Goal: Book appointment/travel/reservation

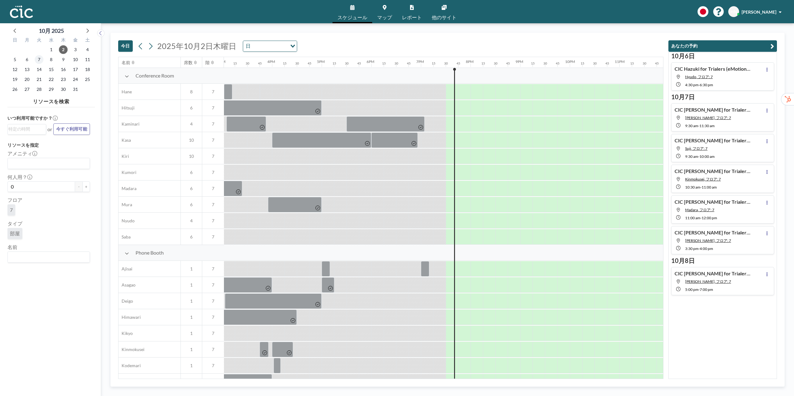
scroll to position [0, 753]
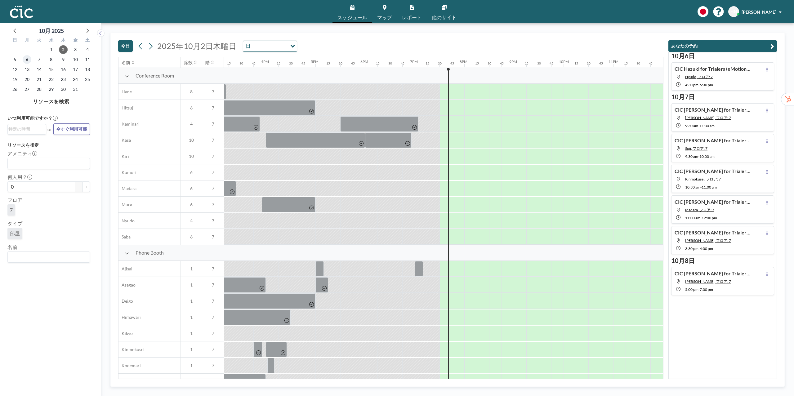
click at [25, 62] on span "6" at bounding box center [27, 59] width 9 height 9
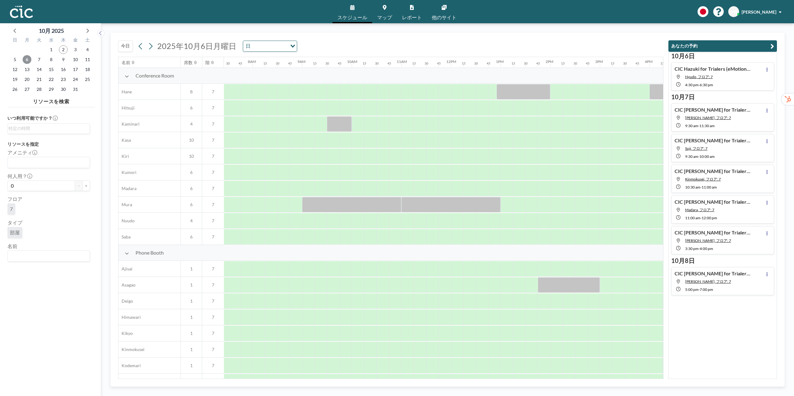
scroll to position [0, 385]
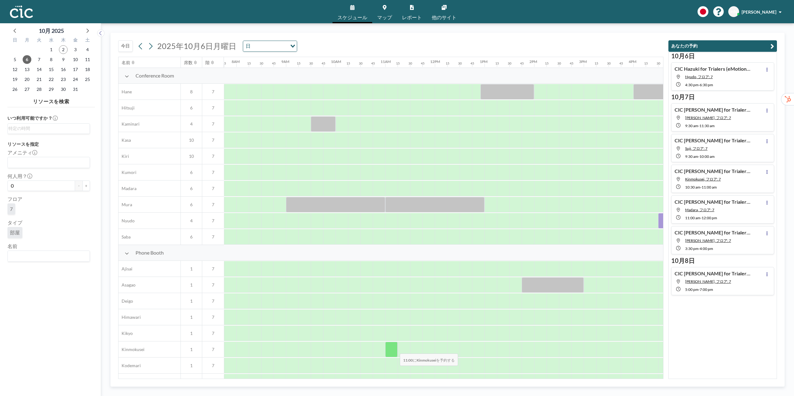
click at [395, 350] on div at bounding box center [391, 350] width 12 height 16
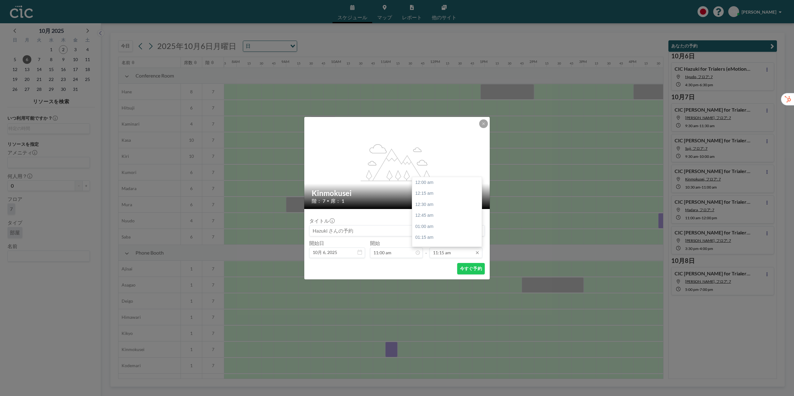
scroll to position [497, 0]
click at [434, 216] on div "12:00 pm" at bounding box center [446, 215] width 69 height 11
type input "12:00 pm"
click at [473, 272] on button "今すぐ予約" at bounding box center [471, 268] width 28 height 11
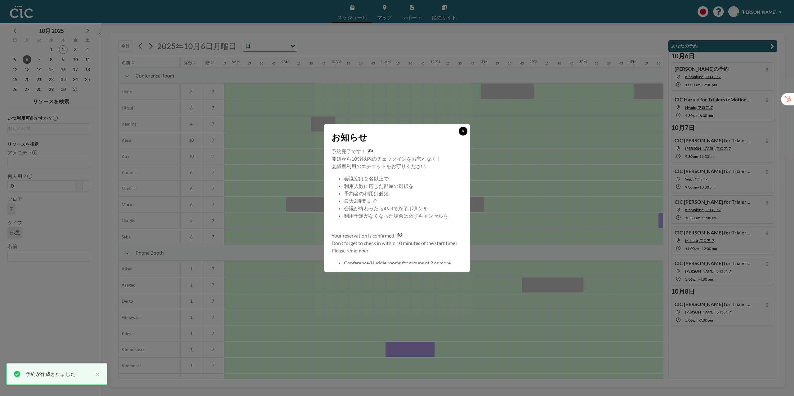
click at [464, 133] on icon at bounding box center [463, 131] width 4 height 4
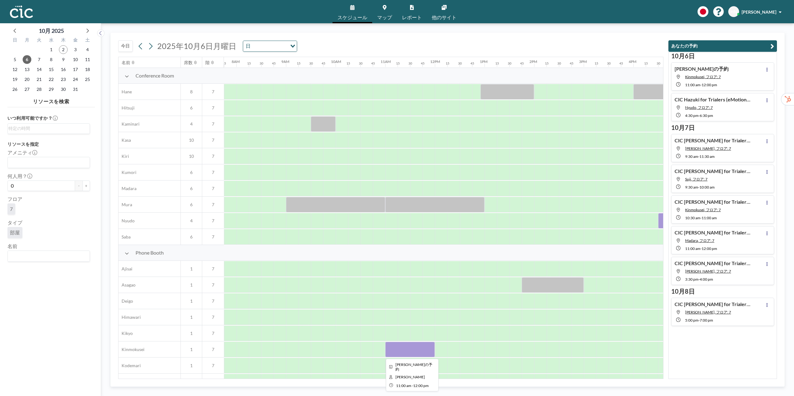
click at [419, 351] on div at bounding box center [410, 350] width 50 height 16
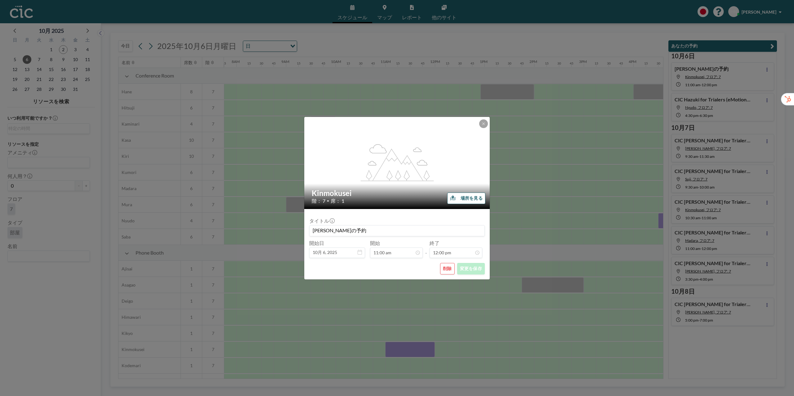
scroll to position [486, 0]
drag, startPoint x: 339, startPoint y: 231, endPoint x: 310, endPoint y: 231, distance: 29.2
click at [310, 231] on input "[PERSON_NAME]の予約" at bounding box center [397, 231] width 175 height 11
paste input "CIC Hazuki for Trialers (Think TriQ様)"
click at [365, 229] on input "CIC [PERSON_NAME] for Trialers (Think TriQ様)の予約" at bounding box center [397, 231] width 175 height 11
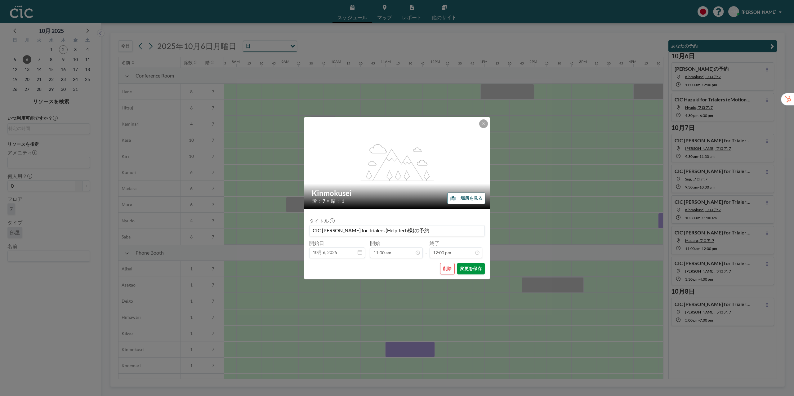
scroll to position [530, 0]
type input "CIC [PERSON_NAME] for Trialers (Help Tech様)の予約"
click at [480, 268] on button "変更を保存" at bounding box center [471, 268] width 28 height 11
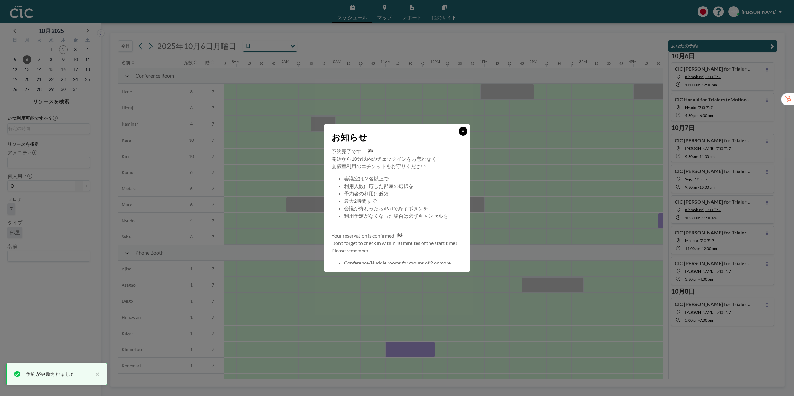
click at [464, 133] on button at bounding box center [463, 131] width 9 height 9
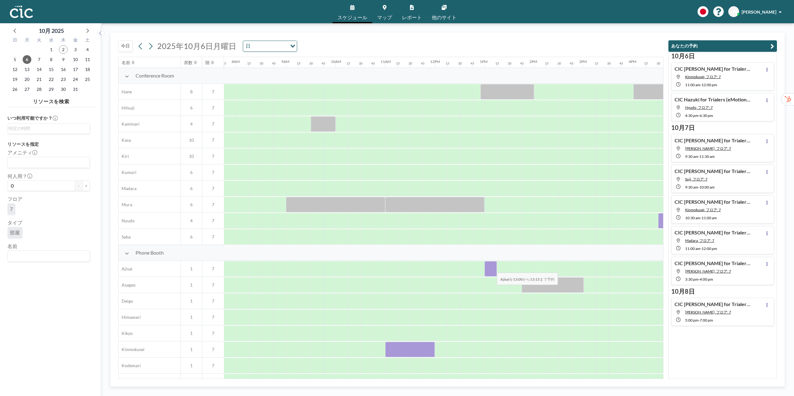
click at [492, 269] on div at bounding box center [491, 269] width 12 height 16
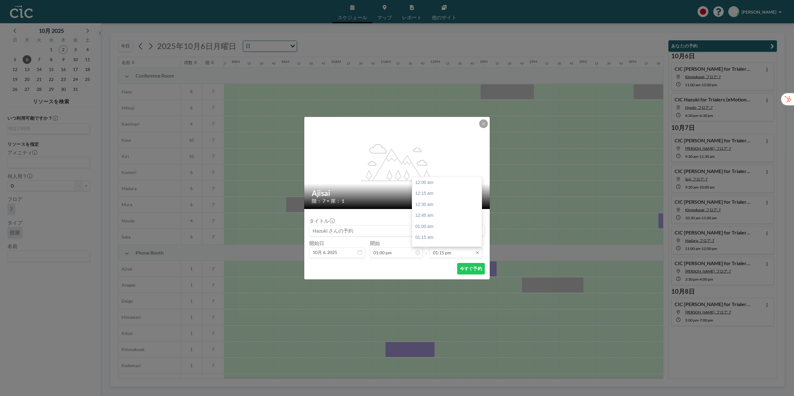
scroll to position [585, 0]
click at [448, 252] on input "01:15 pm" at bounding box center [456, 253] width 53 height 11
click at [447, 218] on div "02:00 pm" at bounding box center [446, 215] width 69 height 11
type input "02:00 pm"
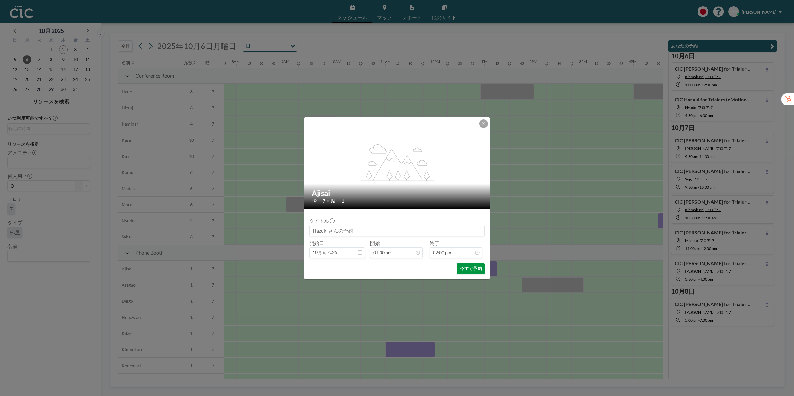
click at [472, 269] on button "今すぐ予約" at bounding box center [471, 268] width 28 height 11
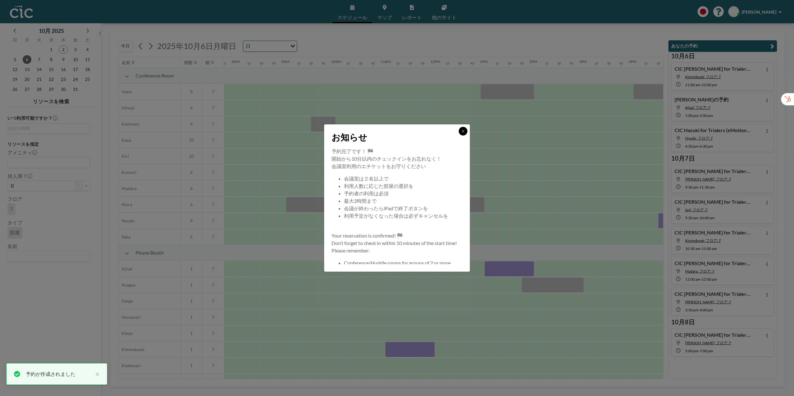
click at [463, 130] on icon at bounding box center [463, 131] width 4 height 4
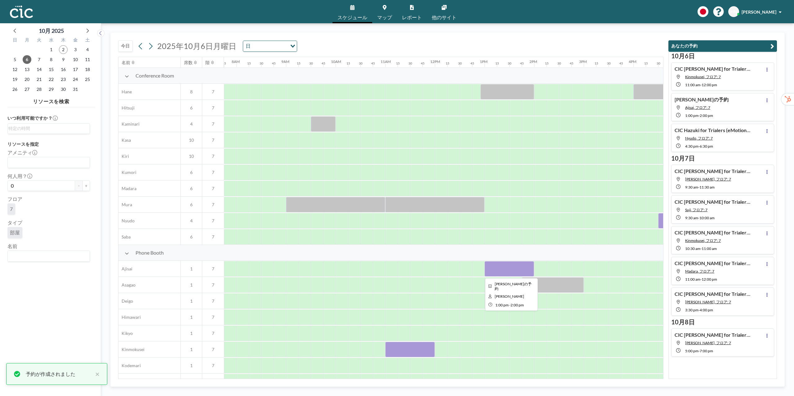
click at [509, 269] on div at bounding box center [510, 269] width 50 height 16
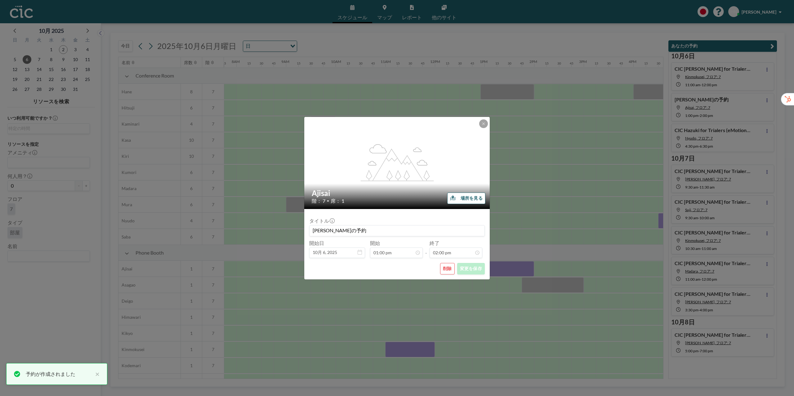
scroll to position [618, 0]
drag, startPoint x: 337, startPoint y: 230, endPoint x: 303, endPoint y: 231, distance: 33.5
click at [303, 232] on div "flex-grow: 1.2; Ajisai 階： 7 • 席： 1 場所を見る タイトル [PERSON_NAME]の予約 開始日 10月 6, [DATE…" at bounding box center [397, 198] width 794 height 396
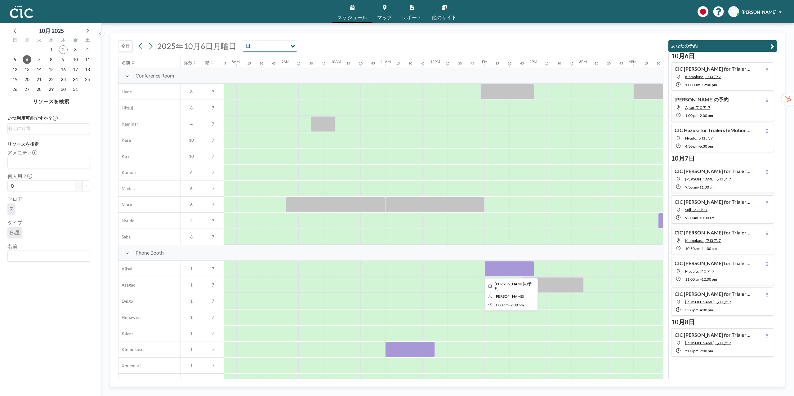
click at [522, 273] on div at bounding box center [510, 269] width 50 height 16
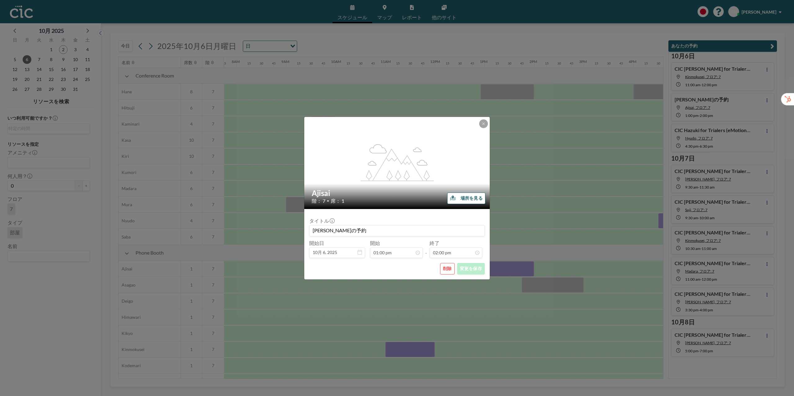
scroll to position [618, 0]
drag, startPoint x: 337, startPoint y: 231, endPoint x: 311, endPoint y: 228, distance: 26.5
click at [311, 228] on input "[PERSON_NAME]の予約" at bounding box center [397, 231] width 175 height 11
paste input "CIC Hazuki for Trialers (Think TriQ様)"
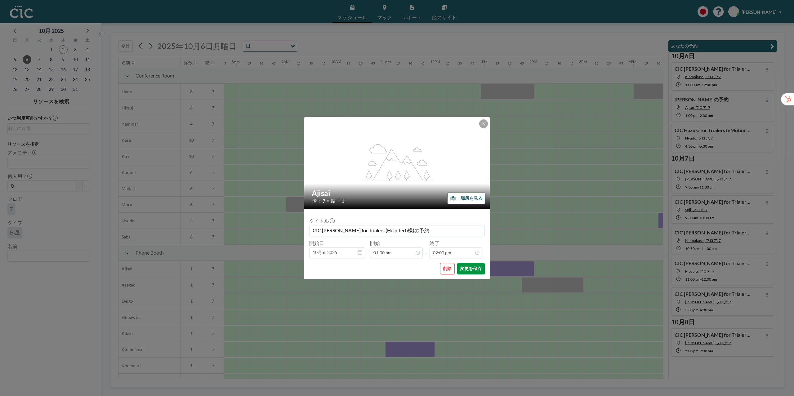
type input "CIC [PERSON_NAME] for Trialers (Help Tech様)の予約"
click at [477, 273] on button "変更を保存" at bounding box center [471, 268] width 28 height 11
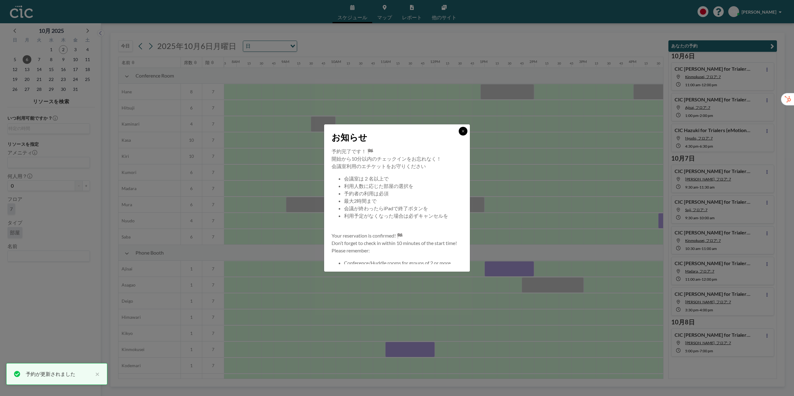
click at [464, 129] on icon at bounding box center [463, 131] width 4 height 4
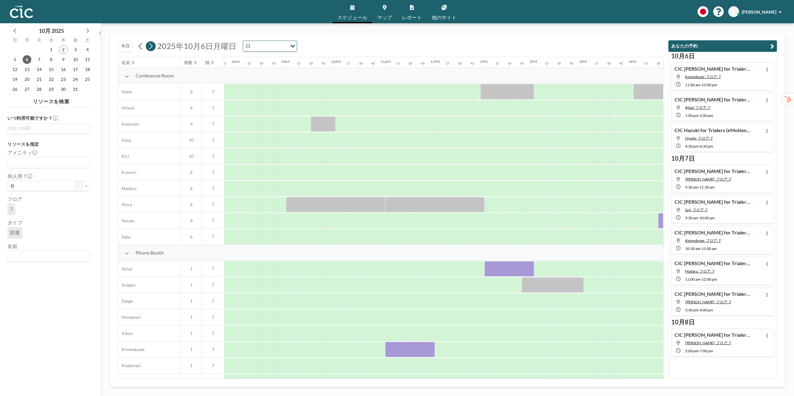
click at [150, 46] on icon at bounding box center [151, 46] width 6 height 9
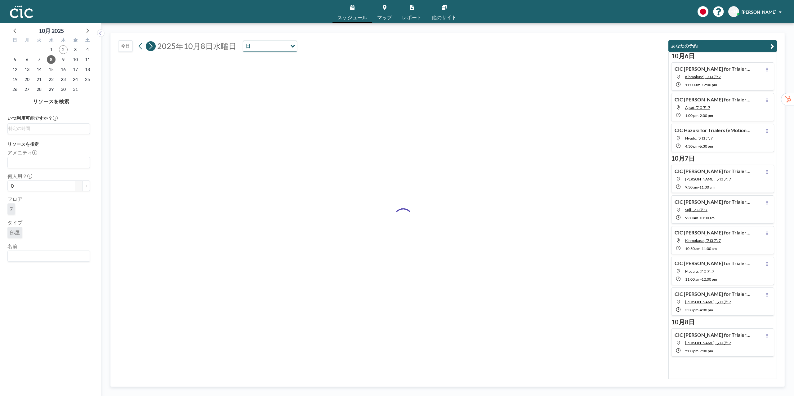
click at [150, 46] on icon at bounding box center [151, 46] width 6 height 9
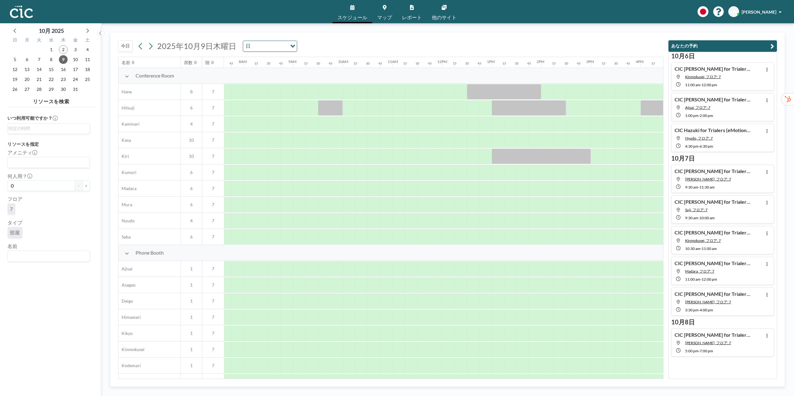
scroll to position [0, 385]
click at [524, 45] on div "[DATE] [DATE] 日 Loading..." at bounding box center [390, 45] width 545 height 24
click at [524, 48] on div "[DATE] [DATE] 日 Loading..." at bounding box center [390, 45] width 545 height 24
click at [490, 226] on div at bounding box center [491, 221] width 12 height 16
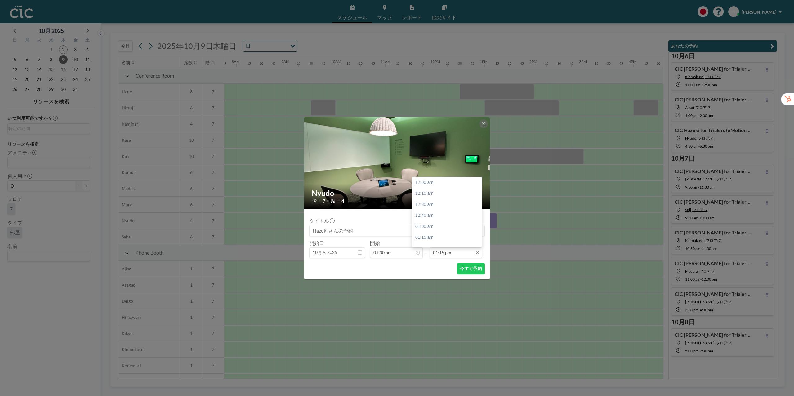
scroll to position [585, 0]
click at [460, 255] on input "01:15 pm" at bounding box center [456, 253] width 53 height 11
click at [437, 253] on input "01:15 pm" at bounding box center [456, 253] width 53 height 11
type input "03:00 pm"
click at [480, 269] on button "今すぐ予約" at bounding box center [471, 268] width 28 height 11
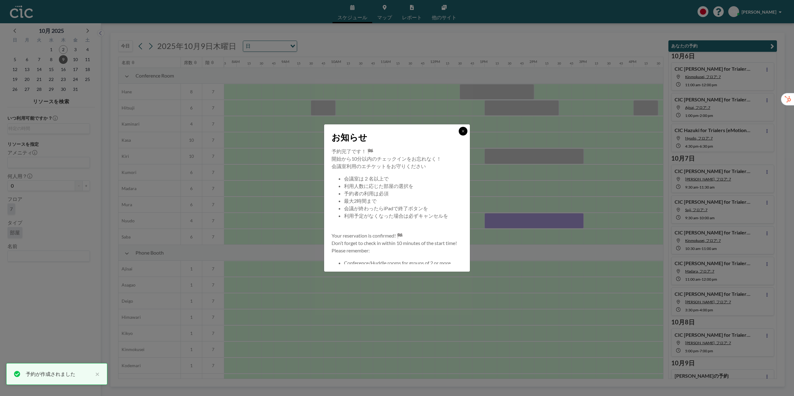
click at [459, 130] on button at bounding box center [463, 131] width 9 height 9
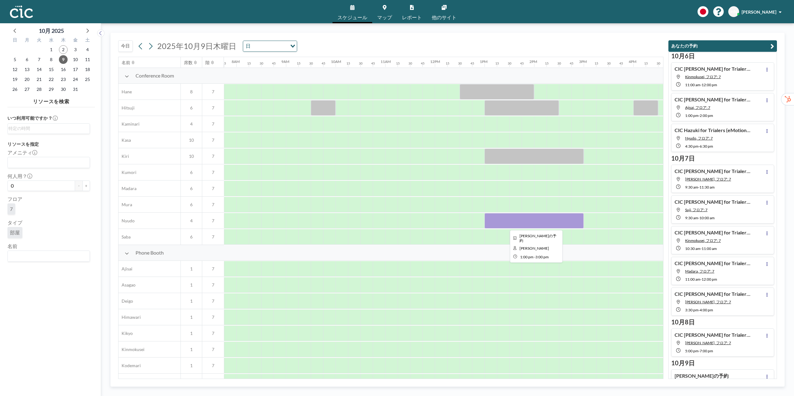
click at [519, 219] on div at bounding box center [534, 221] width 99 height 16
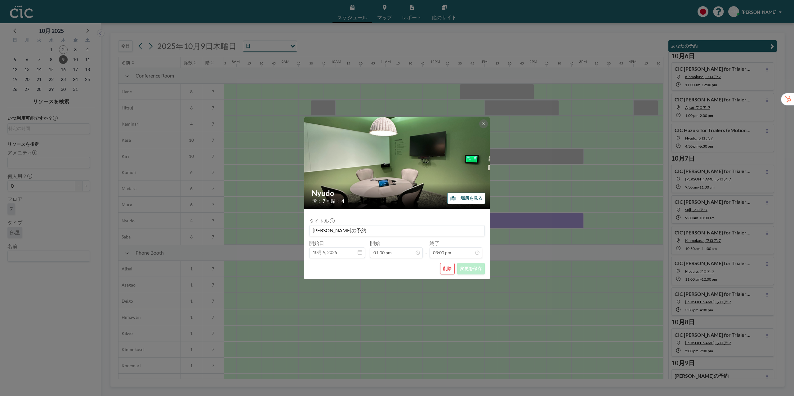
drag, startPoint x: 337, startPoint y: 230, endPoint x: 296, endPoint y: 223, distance: 41.9
click at [296, 223] on div "Nyudo 階： 7 • 席： 4 場所を見る タイトル [PERSON_NAME]の予約 開始日 10月 9, [DATE] 開始 01:00 pm - 終…" at bounding box center [397, 198] width 794 height 396
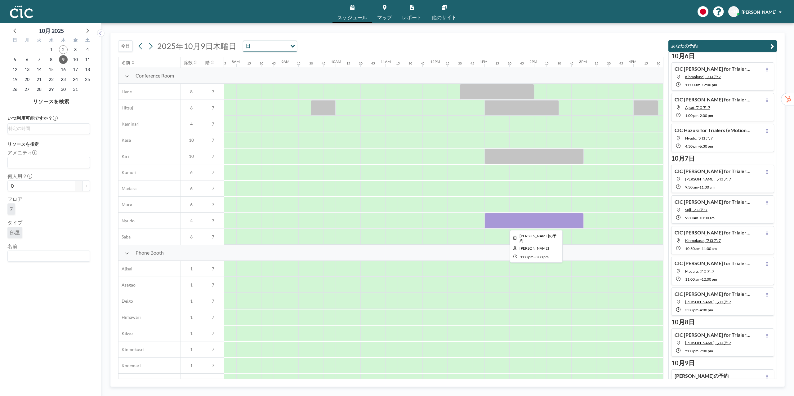
click at [495, 222] on div at bounding box center [534, 221] width 99 height 16
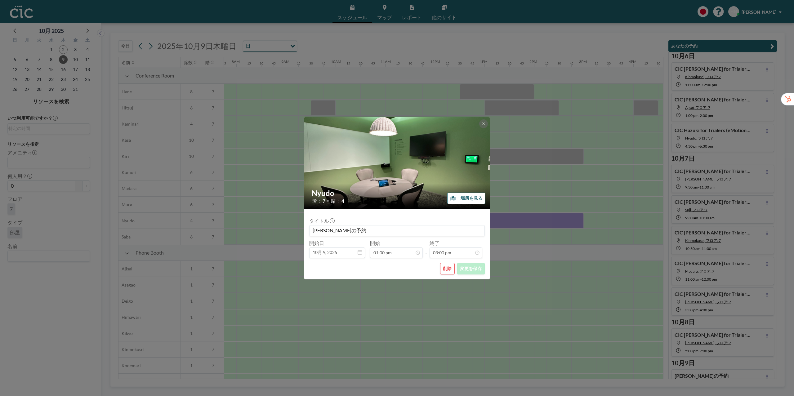
drag, startPoint x: 337, startPoint y: 231, endPoint x: 310, endPoint y: 231, distance: 27.3
click at [310, 231] on input "[PERSON_NAME]の予約" at bounding box center [397, 231] width 175 height 11
paste input "CIC Hazuki for Trialers (フューチャー様)"
click at [393, 230] on input "CIC [PERSON_NAME] for Trialers (フューチャー様)の予約" at bounding box center [397, 231] width 175 height 11
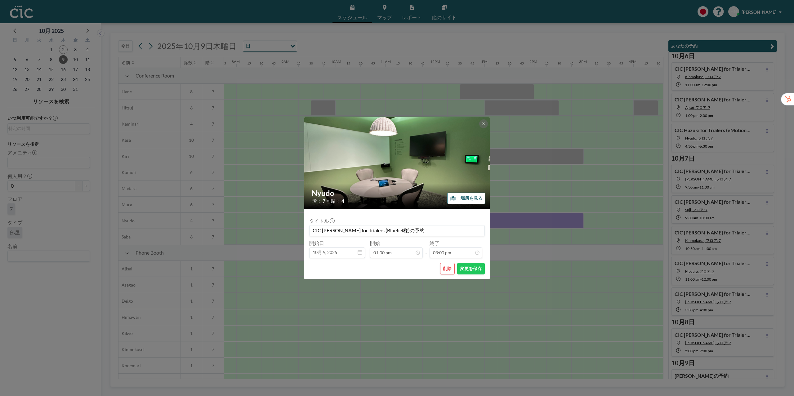
click at [383, 230] on input "CIC [PERSON_NAME] for Trialers (Bluefiel様)の予約" at bounding box center [397, 231] width 175 height 11
click at [466, 231] on input "CIC [PERSON_NAME] for Trialers (Bluefield Energy様)の予約" at bounding box center [397, 231] width 175 height 11
type input "CIC [PERSON_NAME] for Trialers (Bluefield Energy様)の予約"
click at [468, 270] on button "変更を保存" at bounding box center [471, 268] width 28 height 11
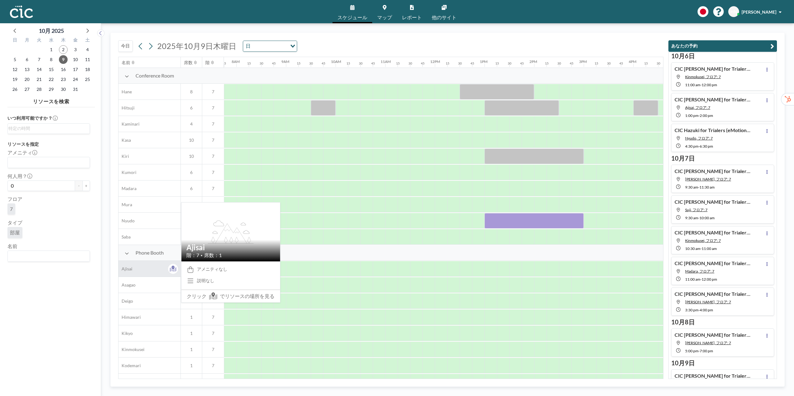
click at [130, 268] on span "Ajisai" at bounding box center [126, 269] width 14 height 6
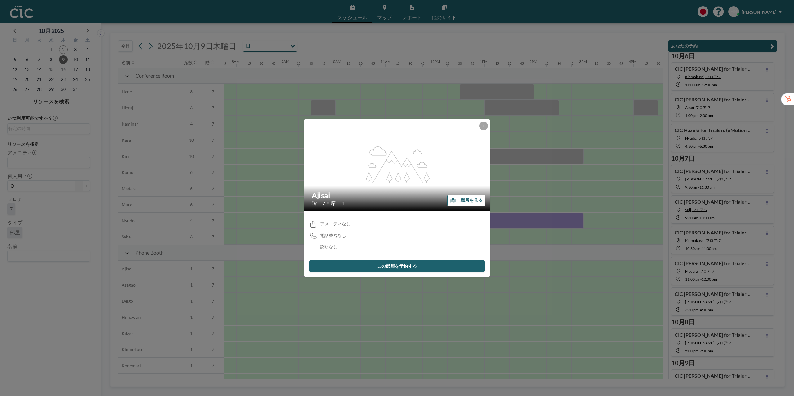
click at [463, 199] on button "場所を見る" at bounding box center [466, 200] width 38 height 11
